Goal: Transaction & Acquisition: Purchase product/service

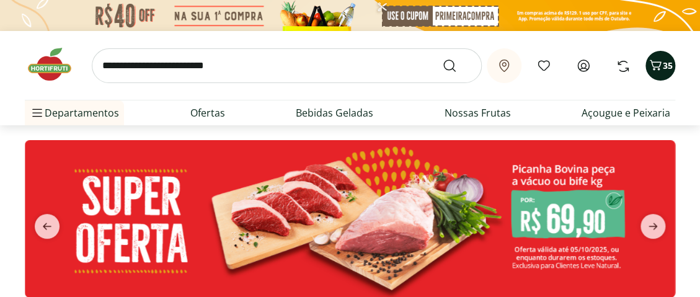
click at [663, 69] on span "35" at bounding box center [667, 65] width 10 height 12
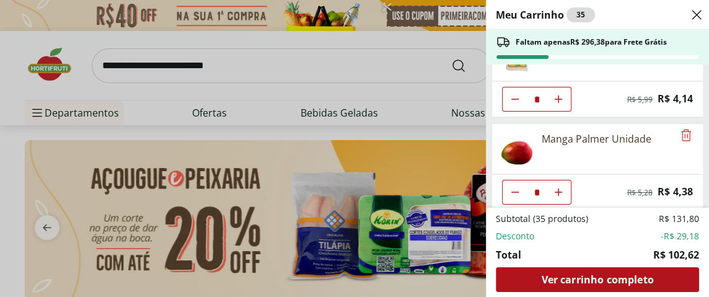
scroll to position [1064, 0]
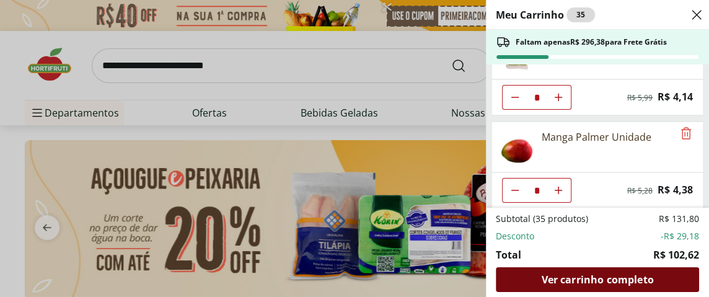
click at [589, 278] on span "Ver carrinho completo" at bounding box center [597, 280] width 112 height 10
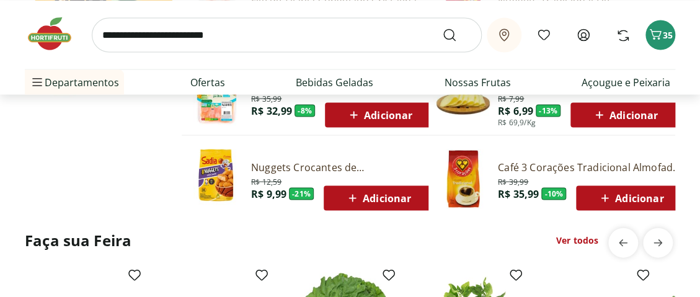
type input "*"
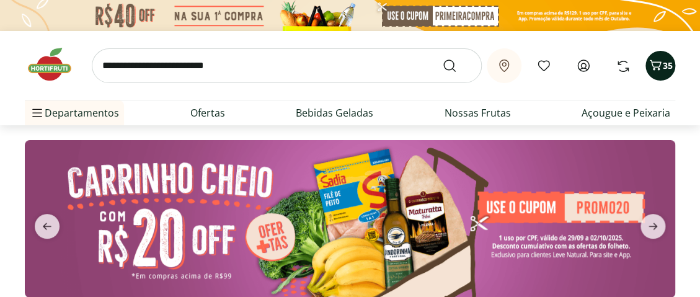
click at [659, 65] on icon "Carrinho" at bounding box center [655, 65] width 15 height 15
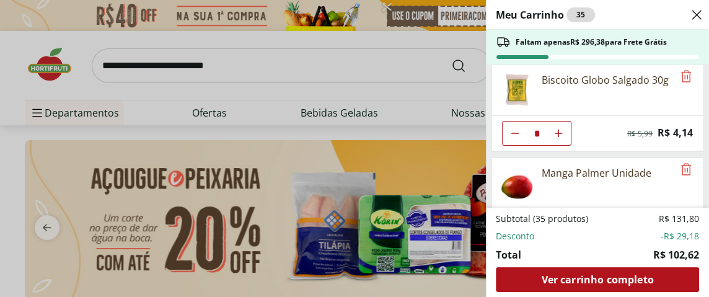
scroll to position [1064, 0]
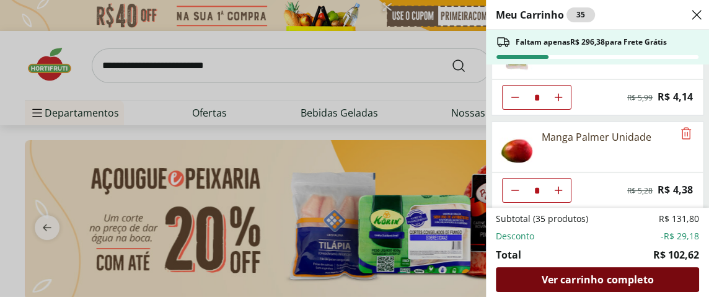
click at [597, 281] on span "Ver carrinho completo" at bounding box center [597, 280] width 112 height 10
